Goal: Task Accomplishment & Management: Use online tool/utility

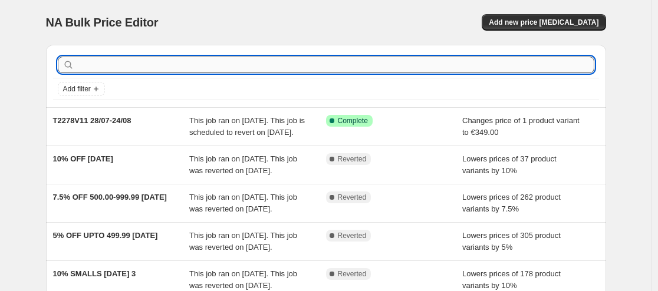
click at [308, 59] on input "text" at bounding box center [335, 65] width 517 height 17
type input "SJE"
